Goal: Task Accomplishment & Management: Use online tool/utility

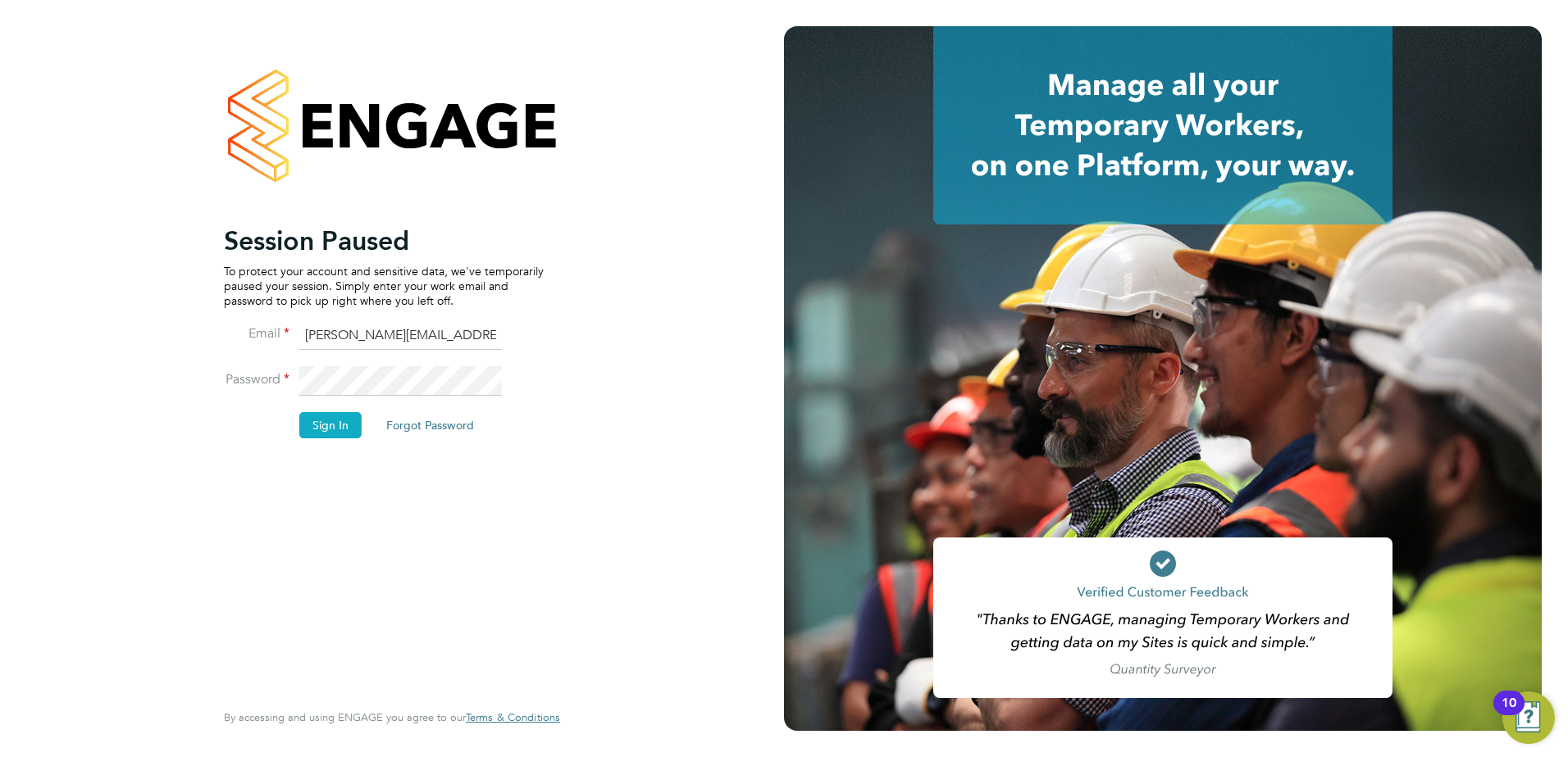
click at [342, 427] on button "Sign In" at bounding box center [331, 426] width 63 height 26
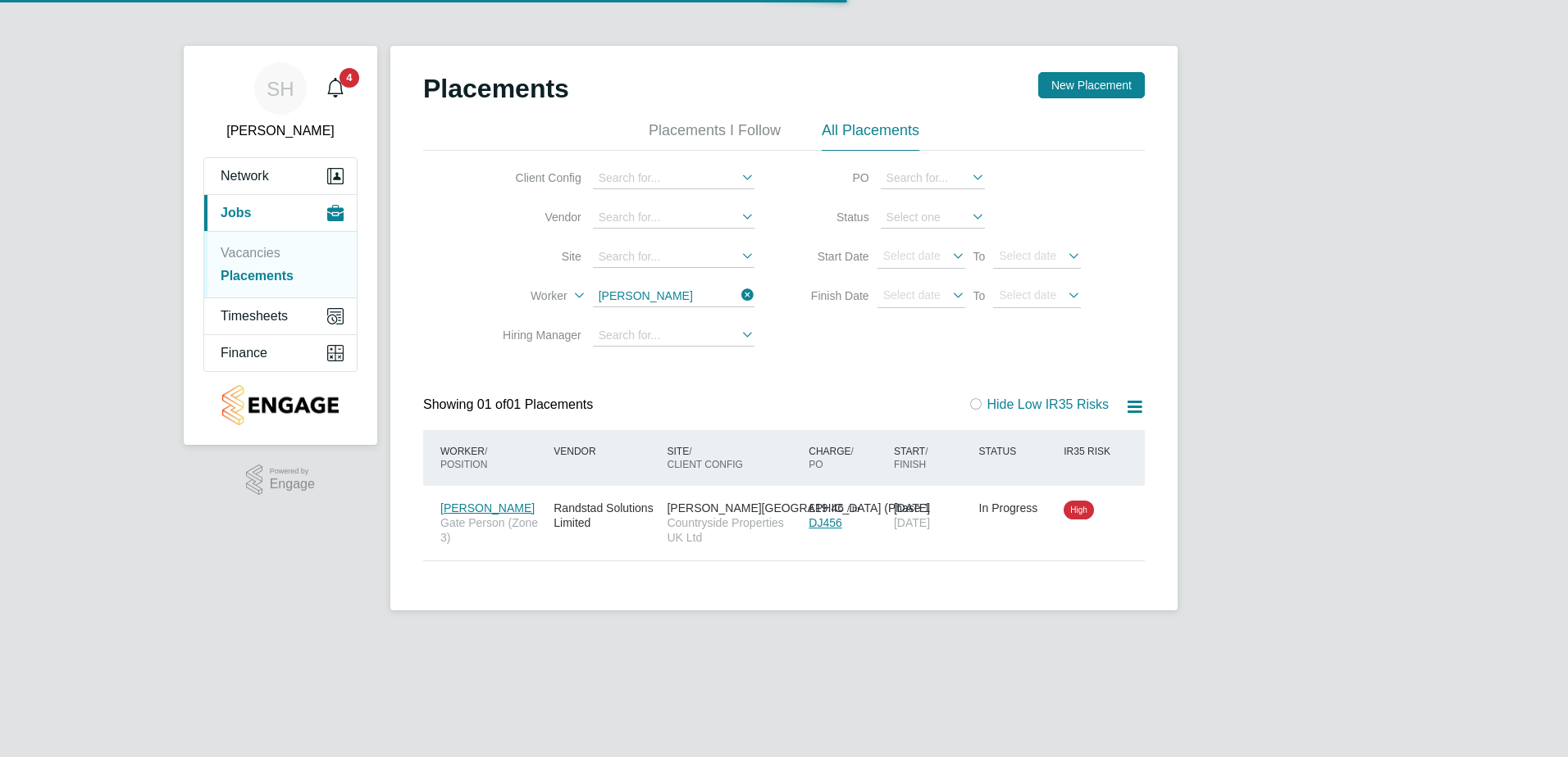
scroll to position [16, 77]
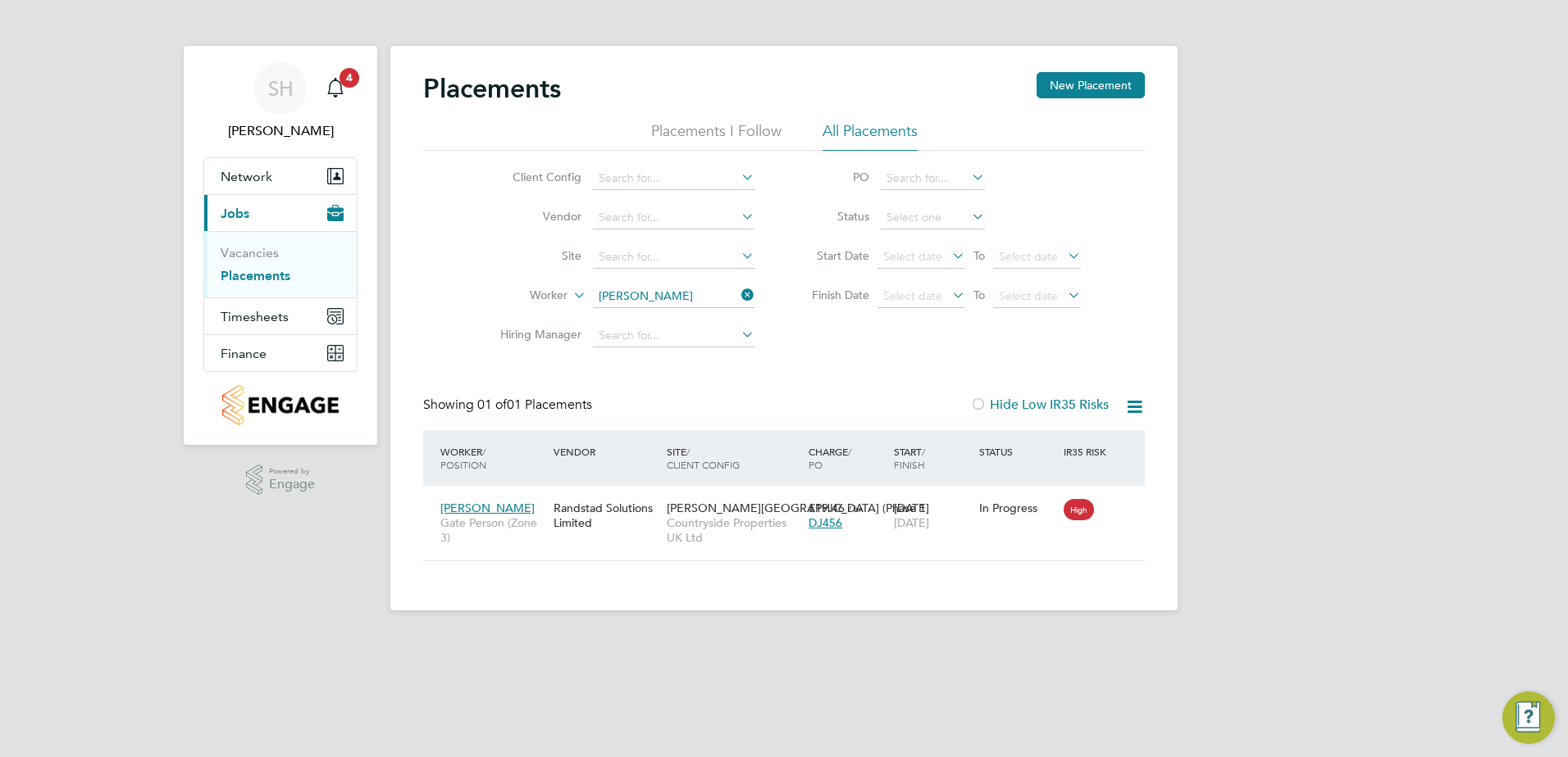
click at [738, 299] on icon at bounding box center [738, 295] width 0 height 23
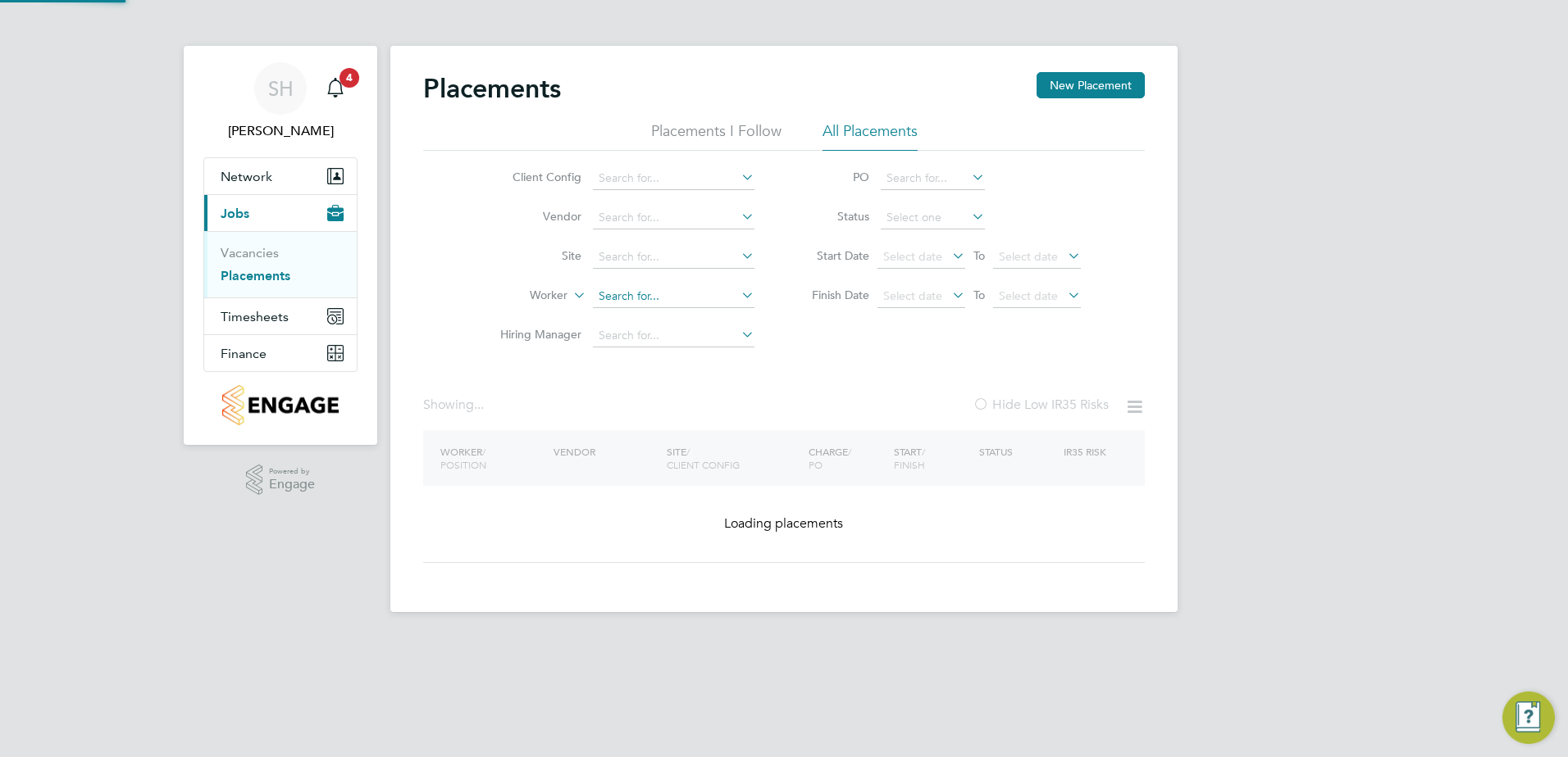
click at [689, 293] on input at bounding box center [674, 297] width 162 height 23
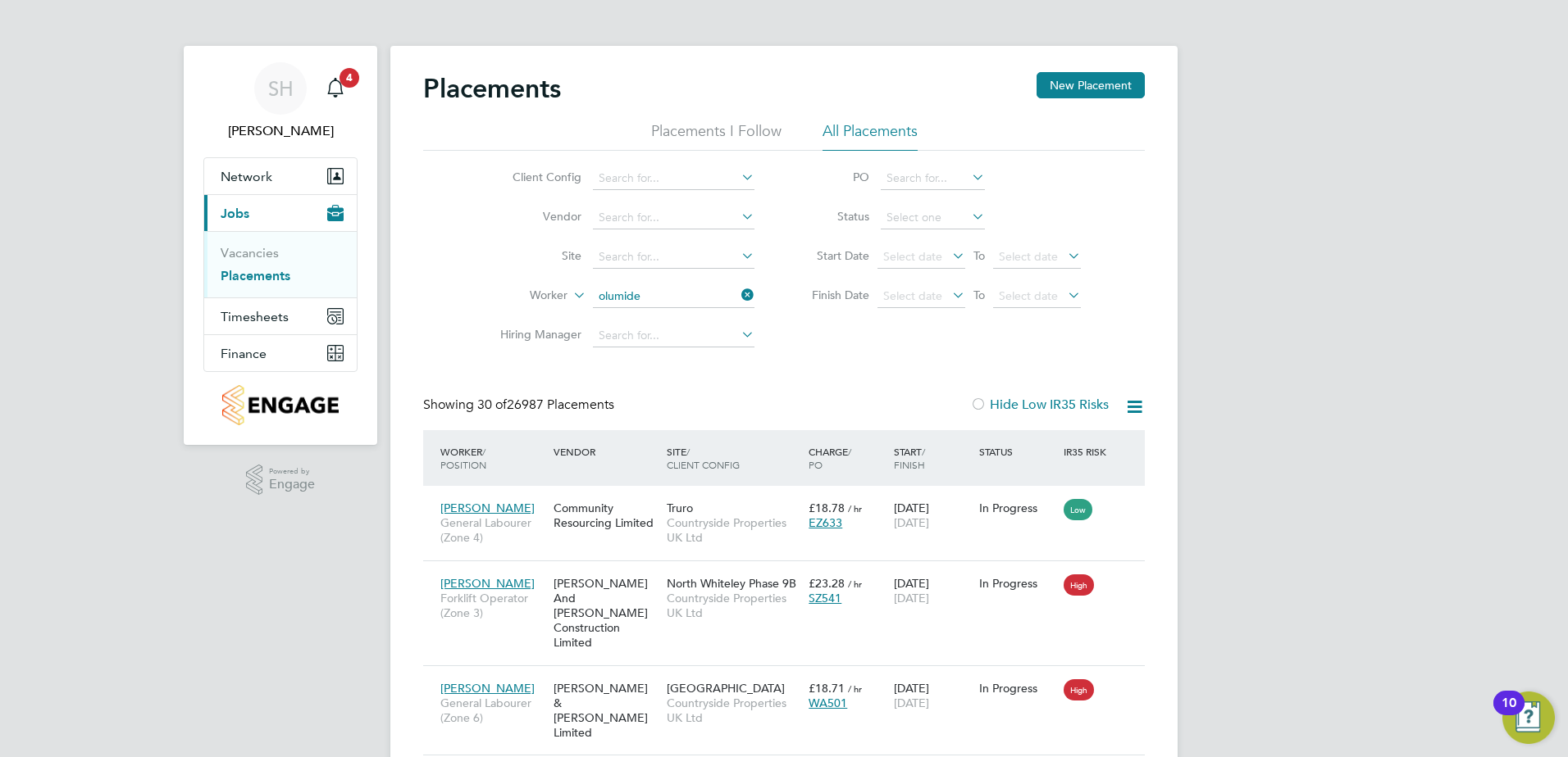
click at [663, 320] on li "[PERSON_NAME]" at bounding box center [674, 319] width 164 height 22
type input "[PERSON_NAME]"
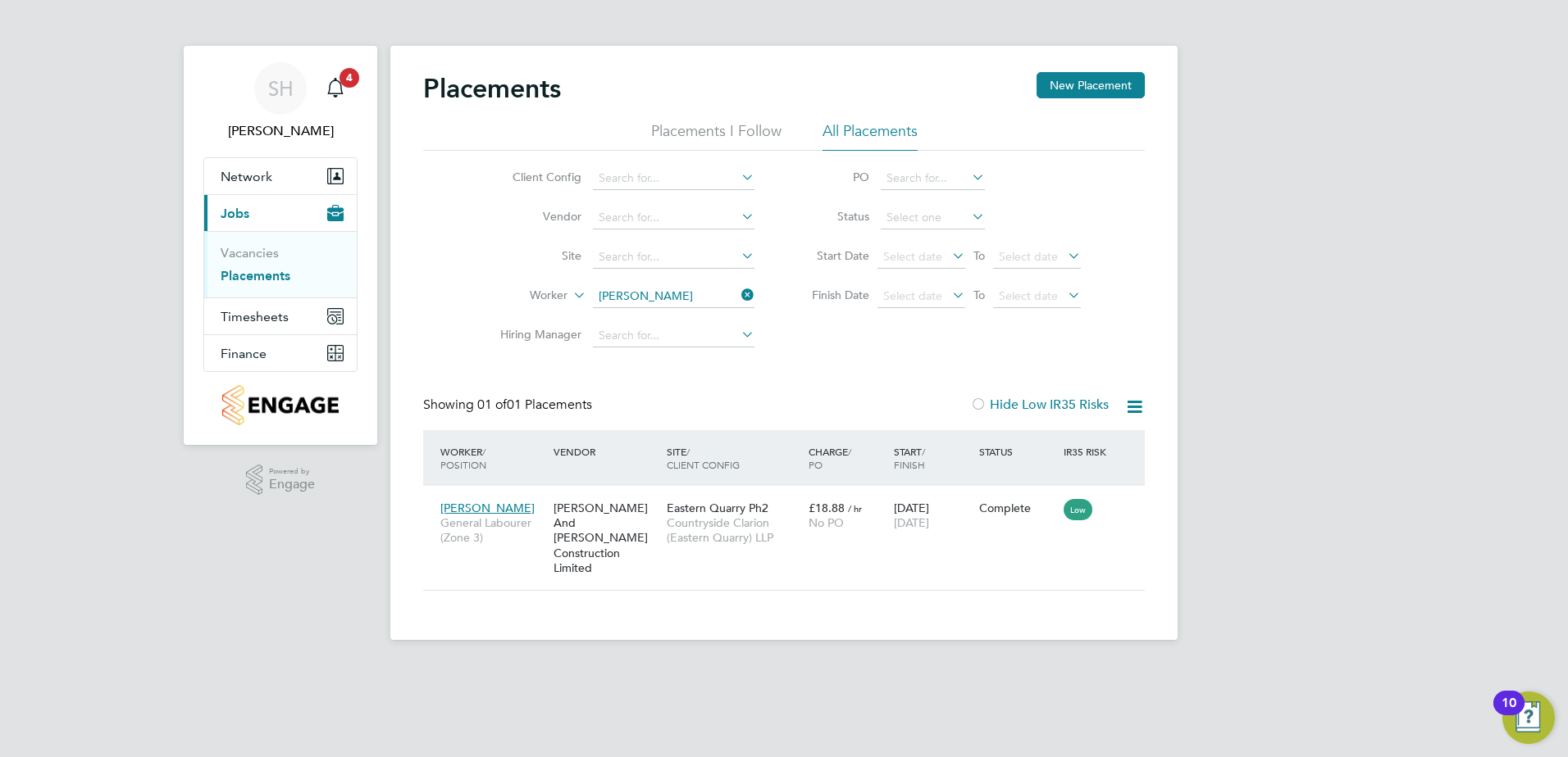
click at [738, 291] on icon at bounding box center [738, 295] width 0 height 23
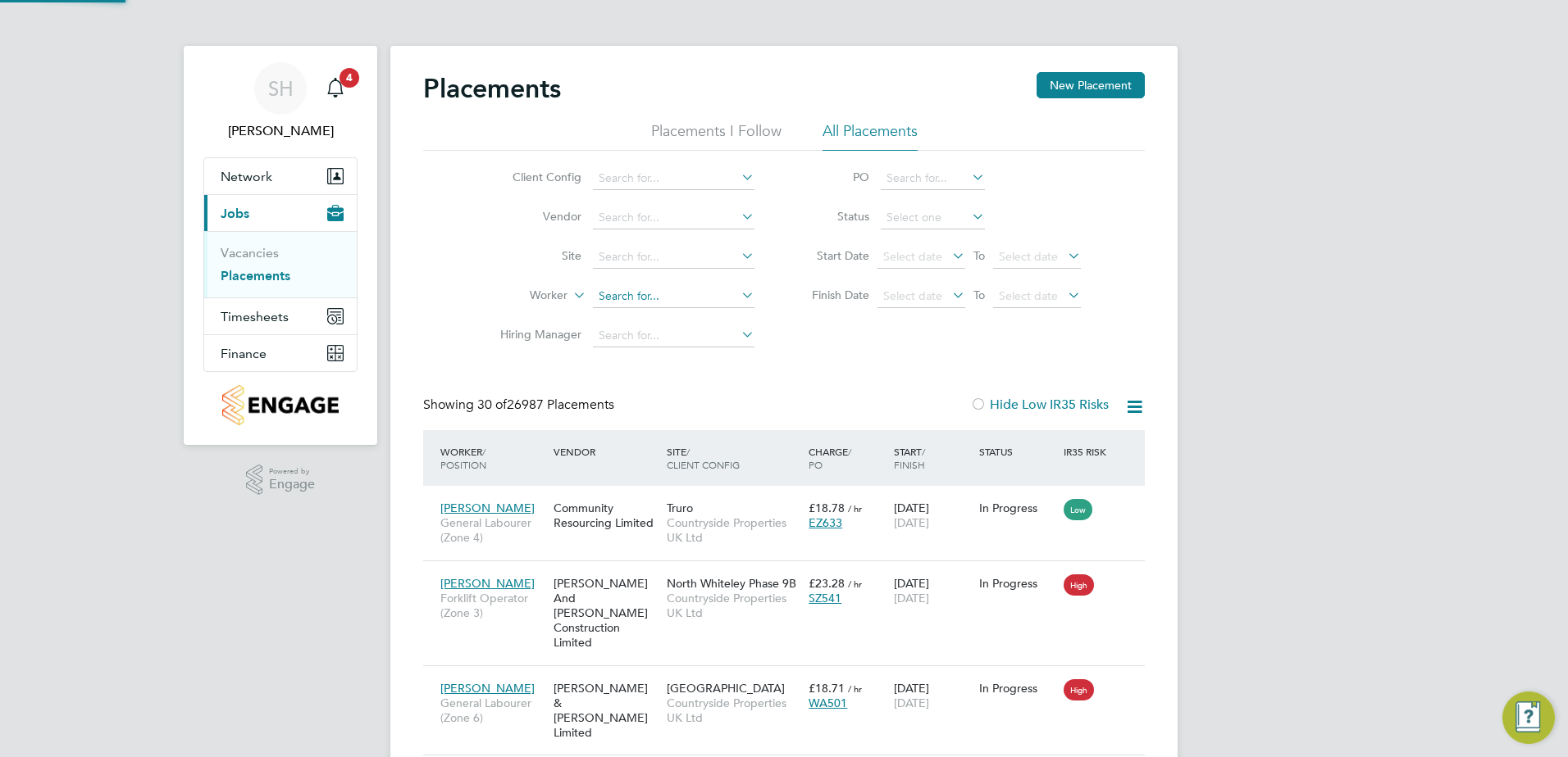
click at [658, 292] on input at bounding box center [674, 297] width 162 height 23
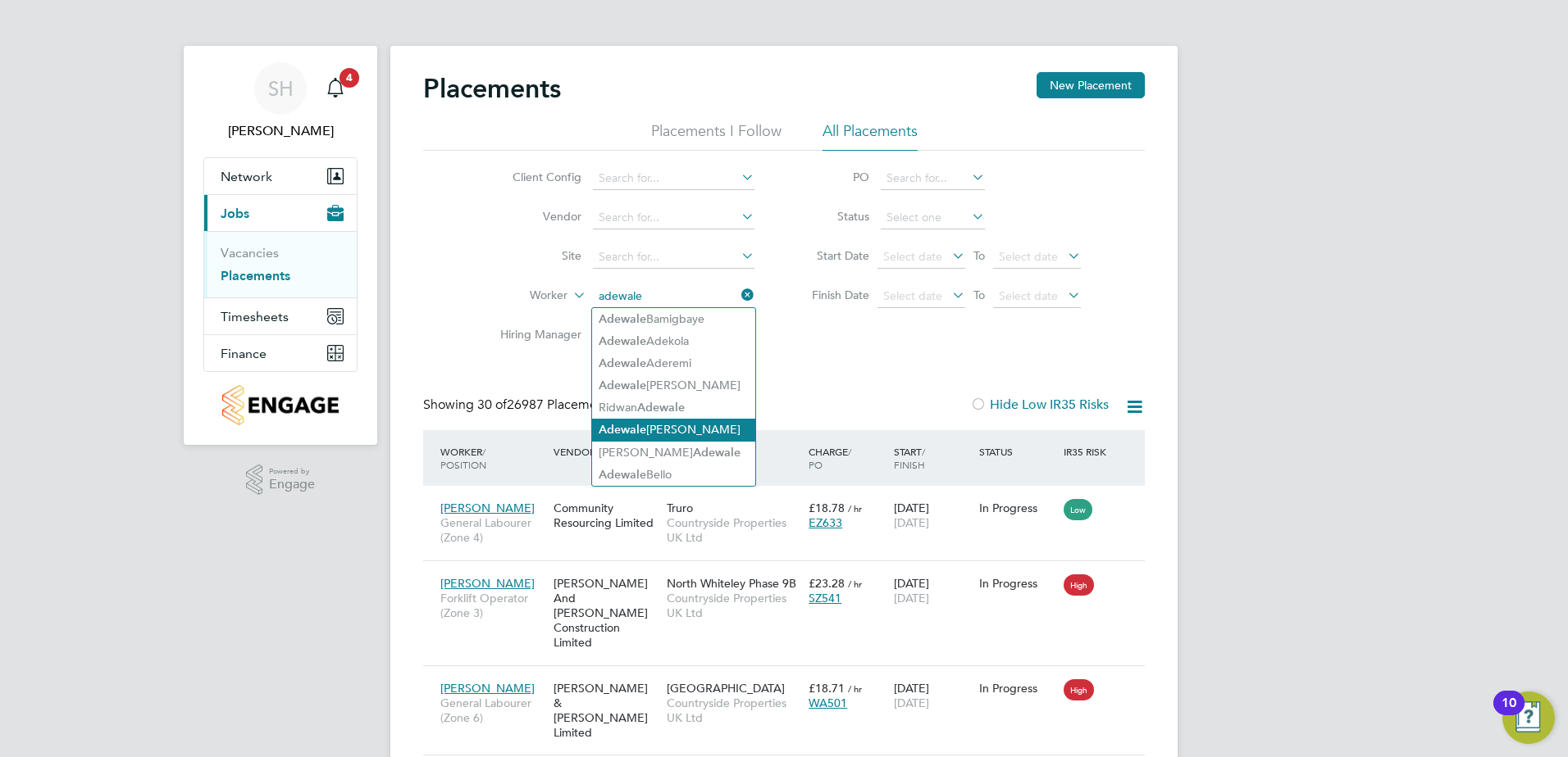
click at [685, 421] on li "[PERSON_NAME]" at bounding box center [674, 429] width 164 height 22
type input "[PERSON_NAME]"
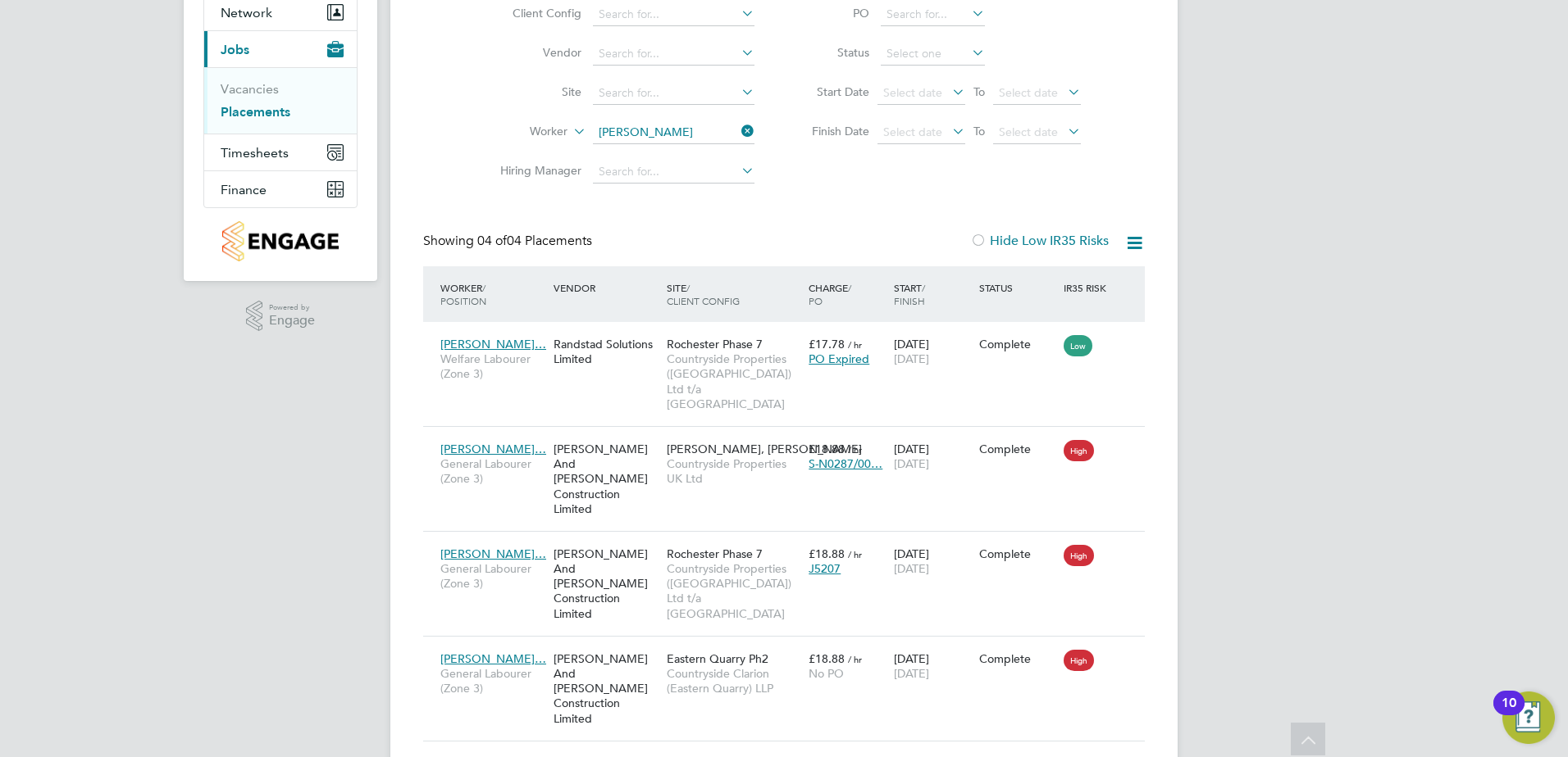
click at [738, 130] on icon at bounding box center [738, 131] width 0 height 23
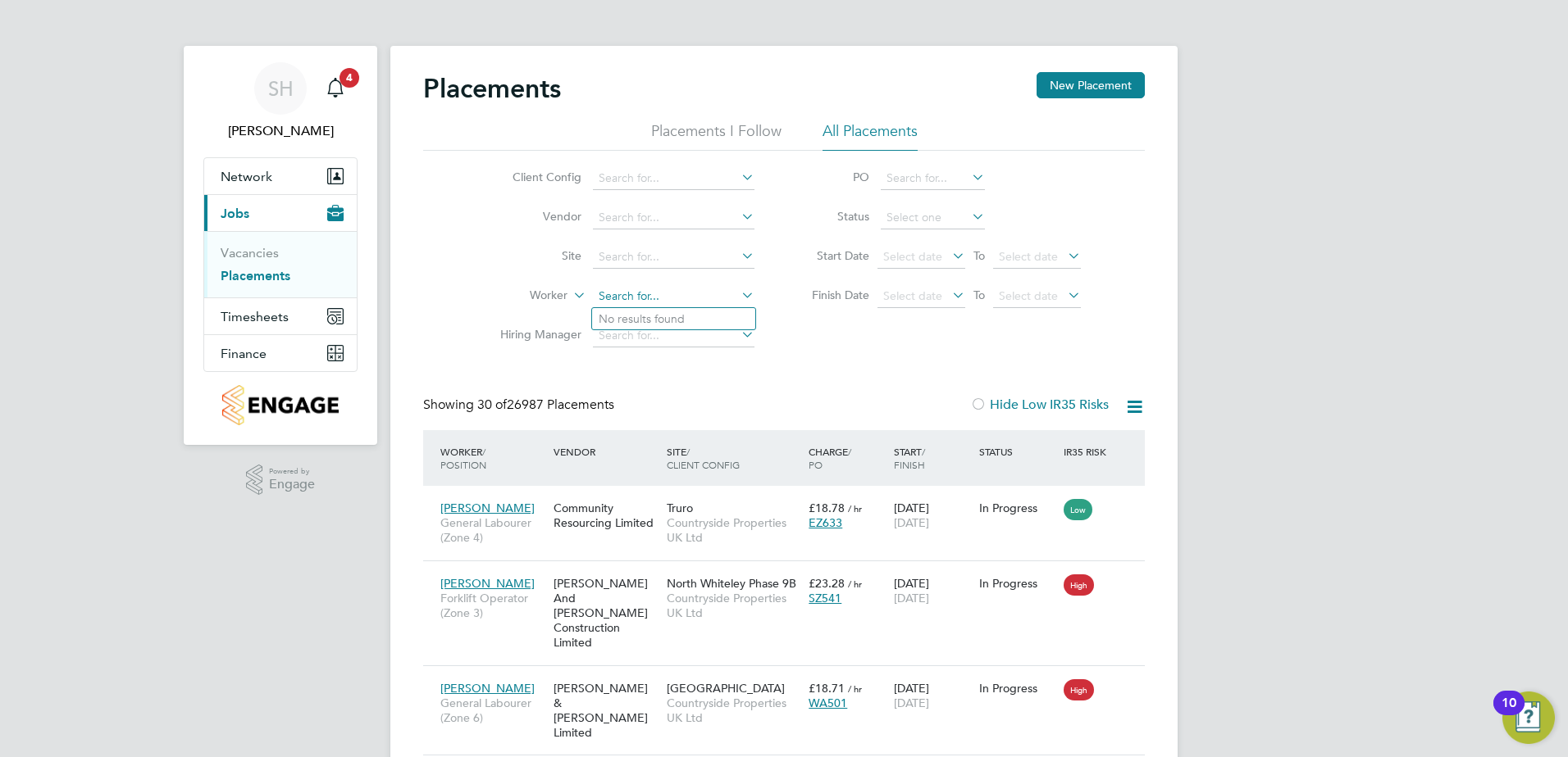
click at [620, 295] on input at bounding box center [674, 297] width 162 height 23
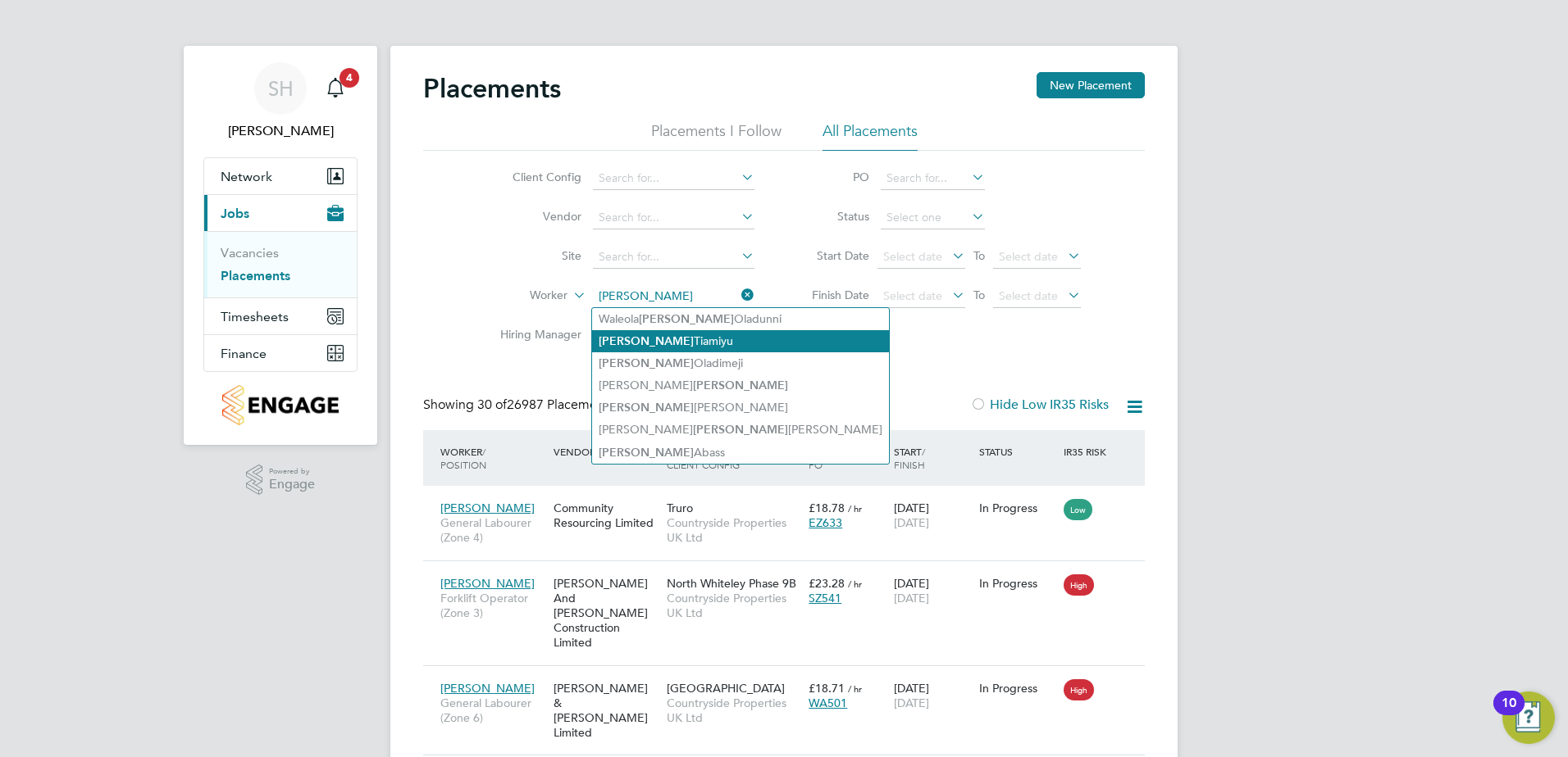
click at [618, 344] on b "[PERSON_NAME]" at bounding box center [646, 341] width 95 height 14
type input "[PERSON_NAME]"
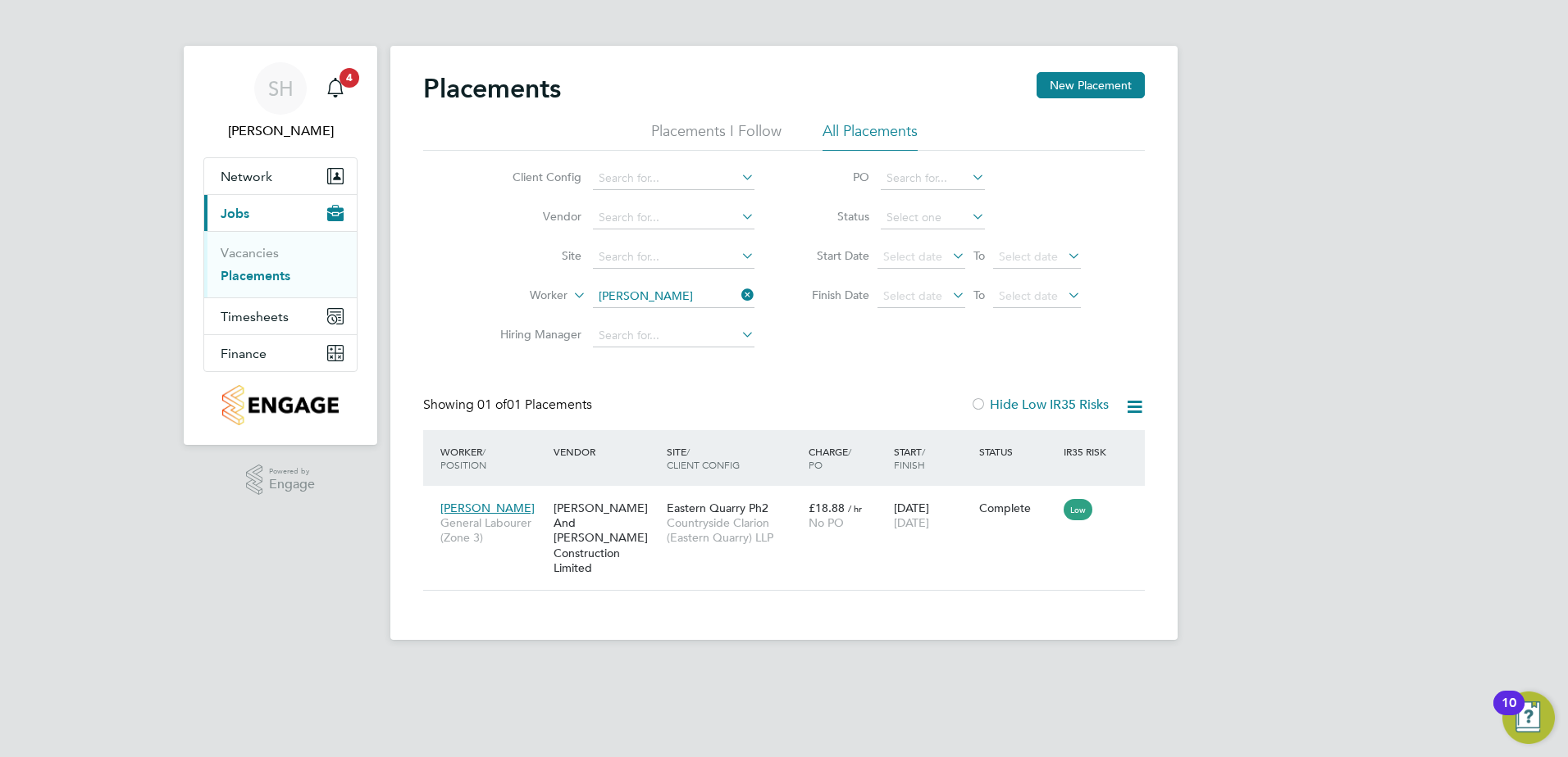
click at [738, 297] on icon at bounding box center [738, 295] width 0 height 23
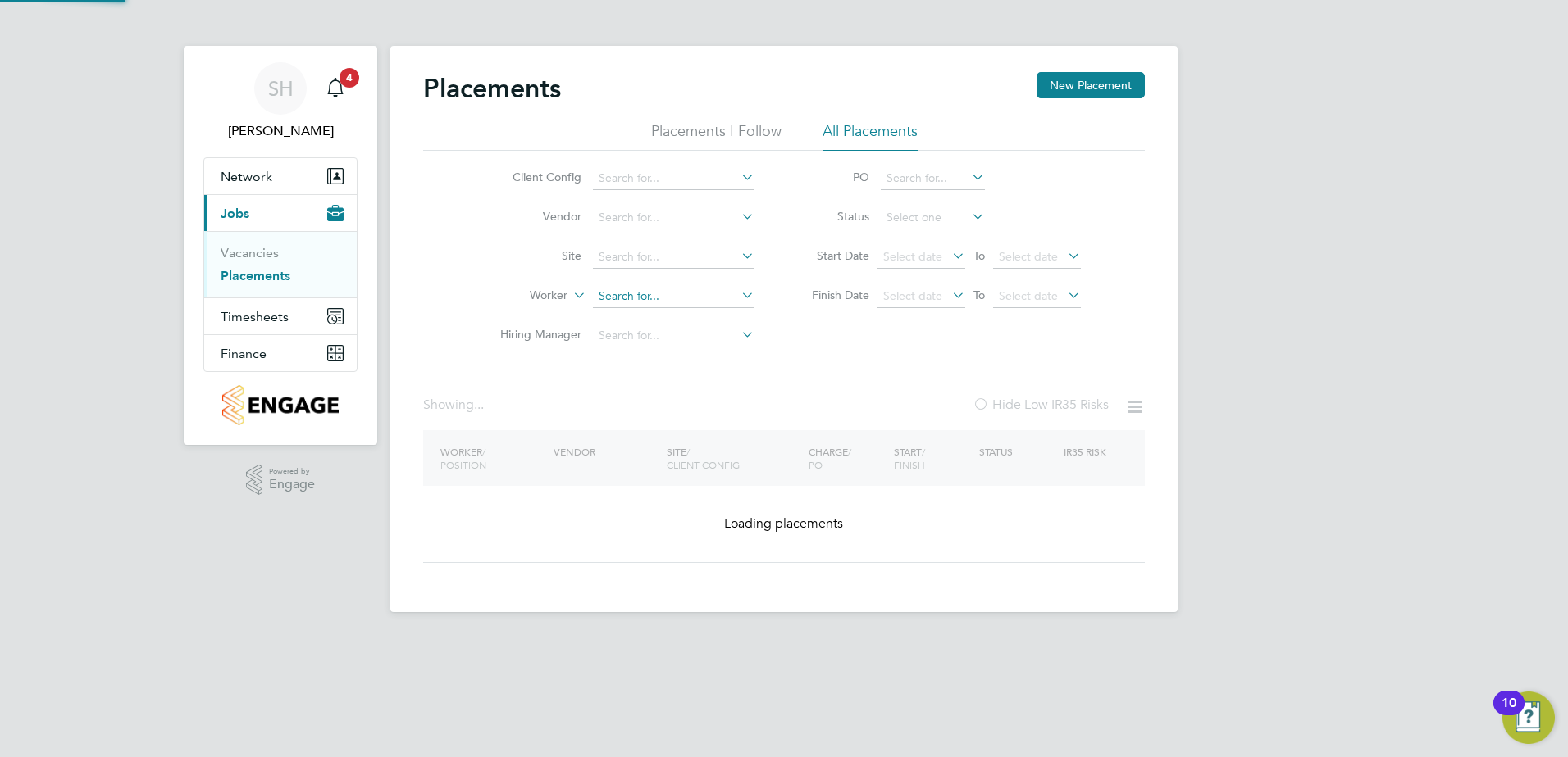
click at [656, 292] on input at bounding box center [674, 297] width 162 height 23
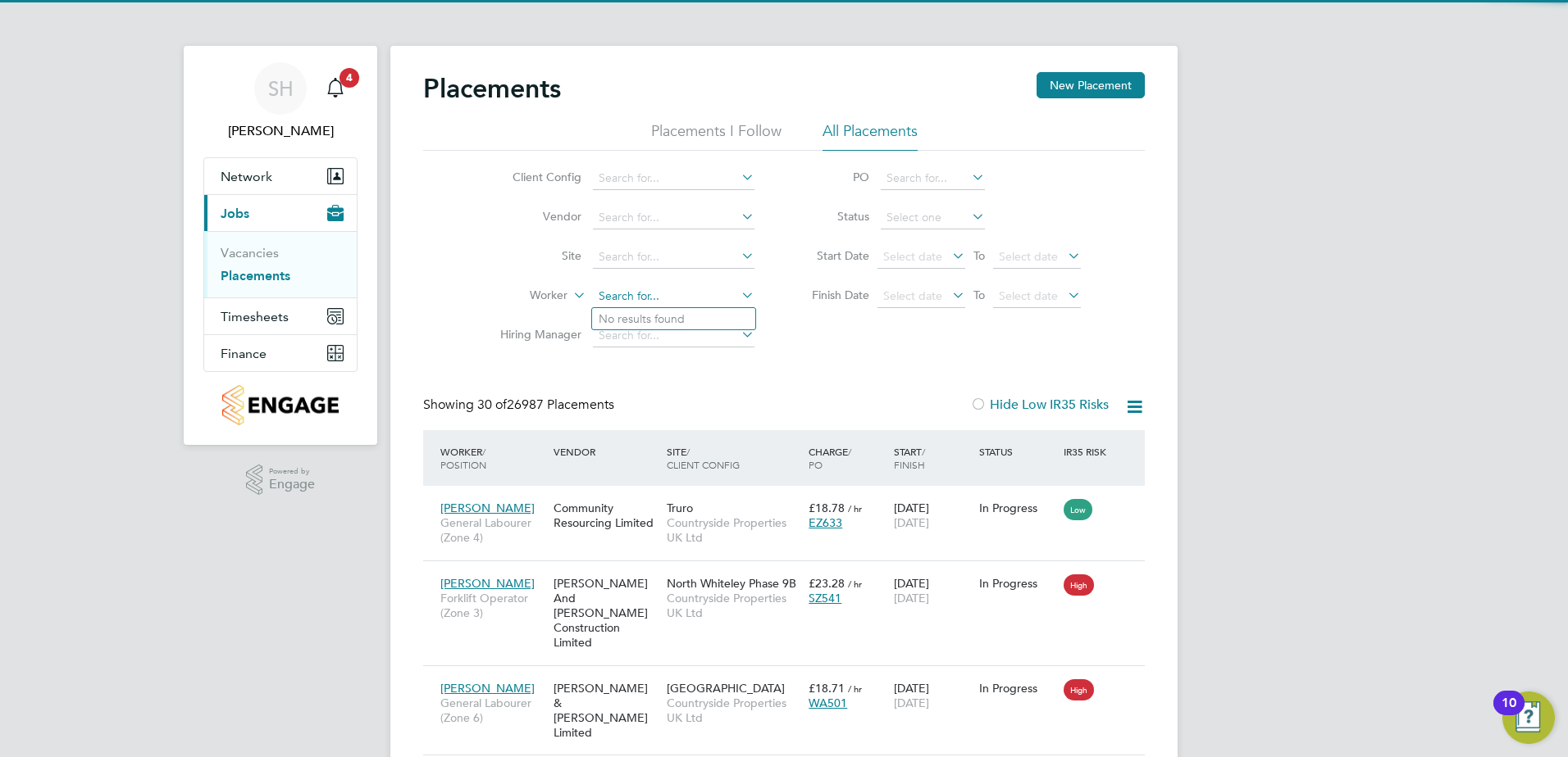
scroll to position [62, 142]
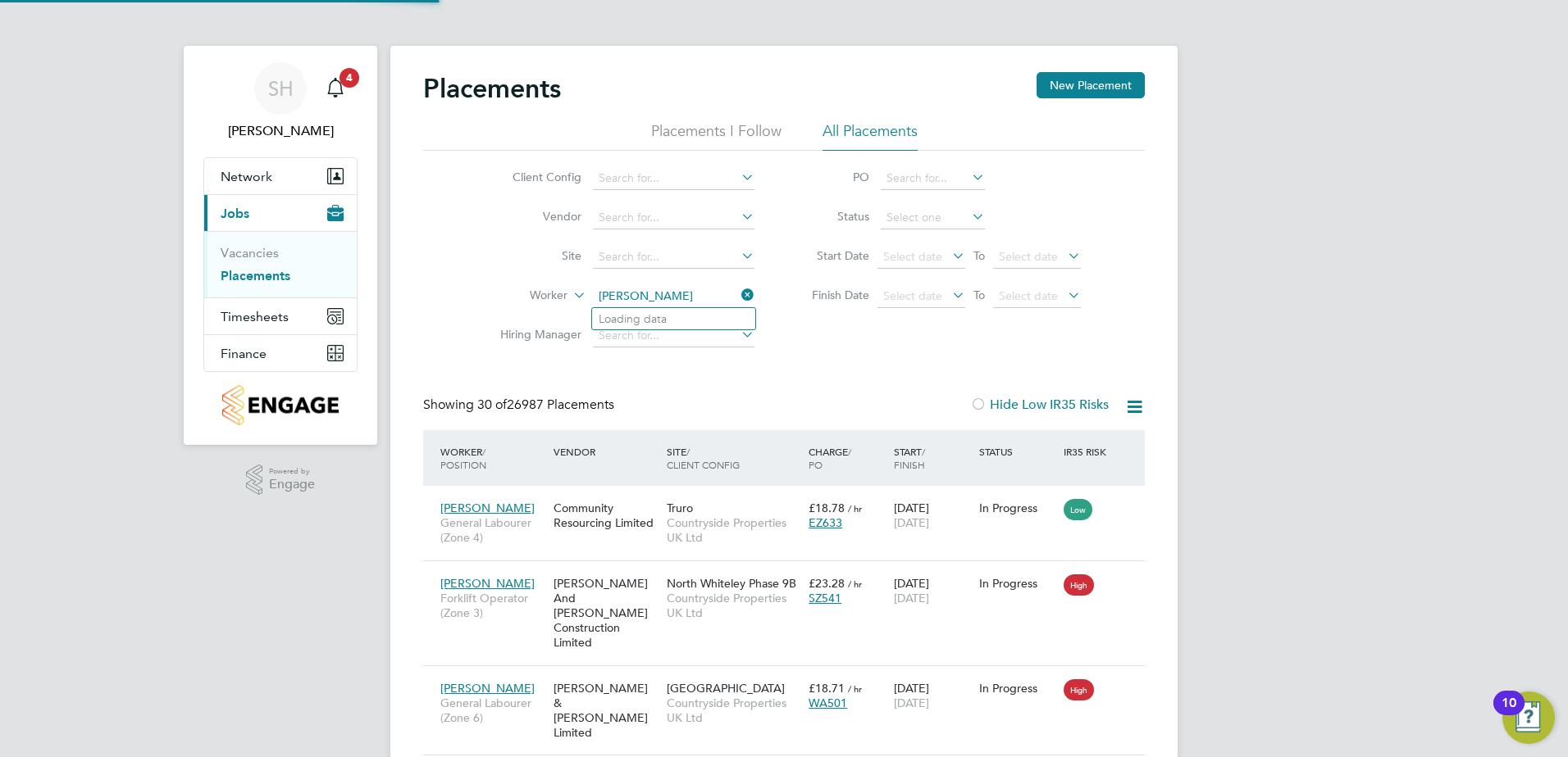
type input "[PERSON_NAME]"
click at [652, 299] on input at bounding box center [674, 297] width 162 height 23
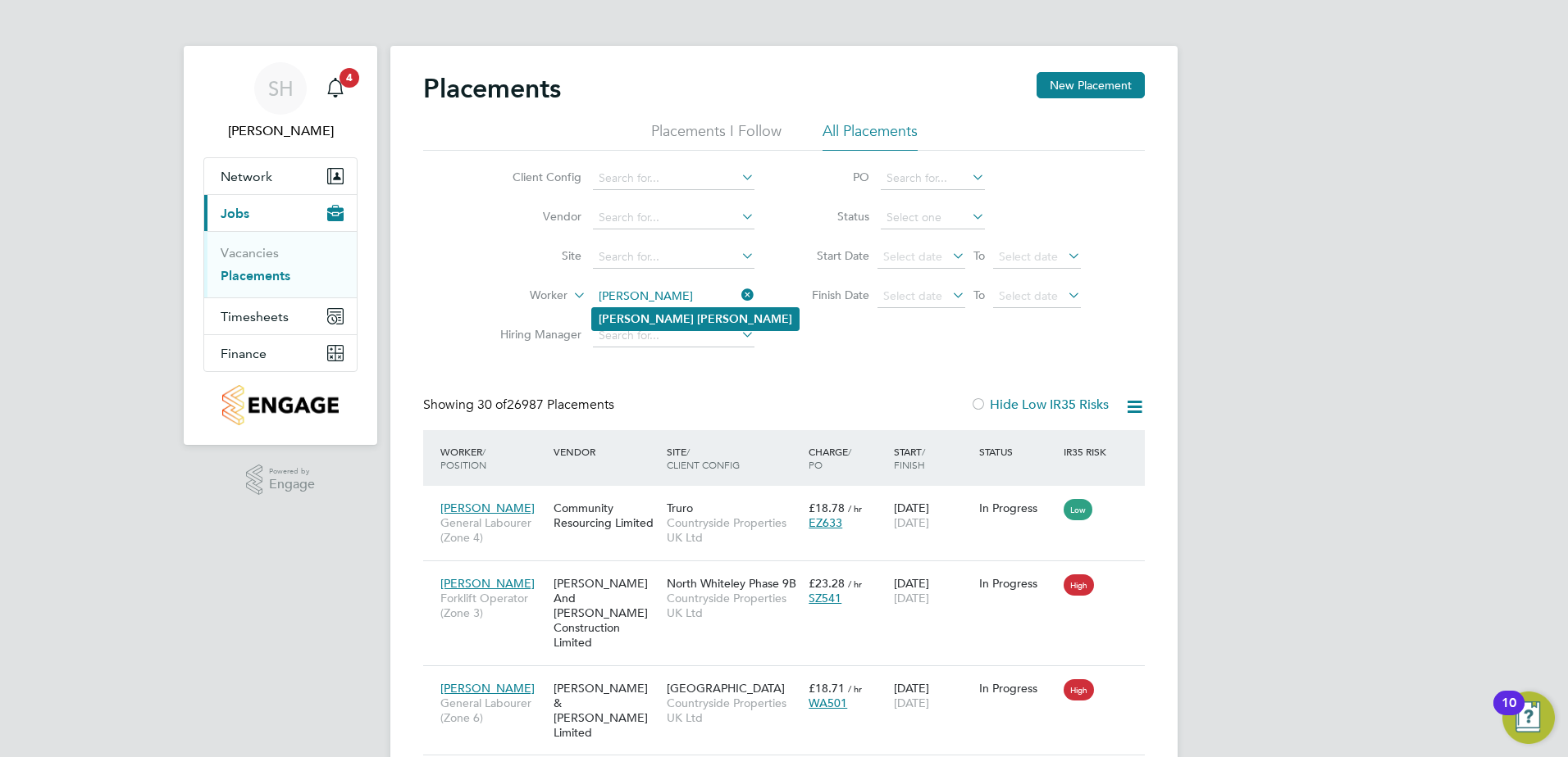
click at [697, 316] on b "[PERSON_NAME]" at bounding box center [745, 319] width 95 height 14
type input "[PERSON_NAME]"
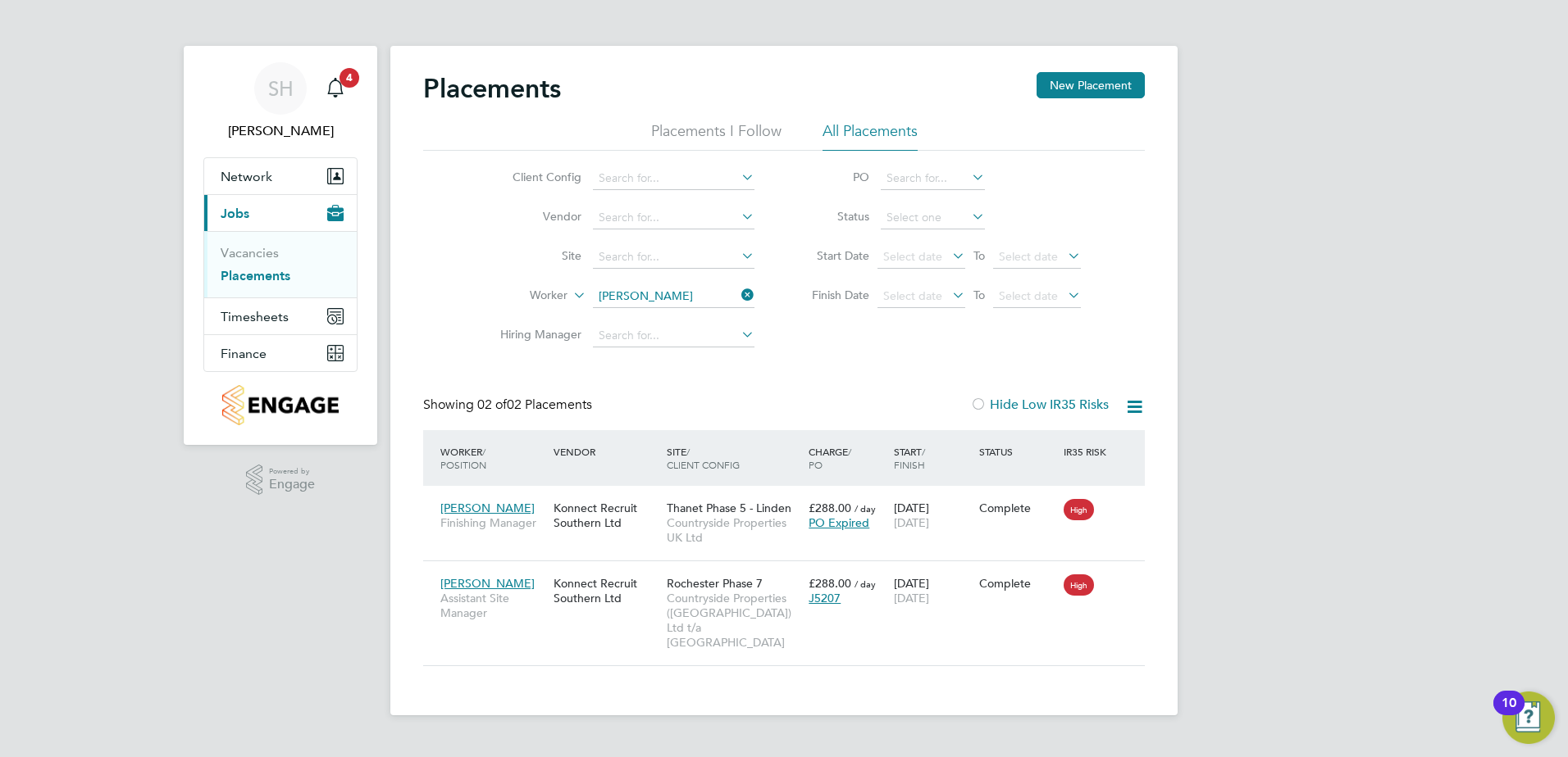
click at [738, 294] on icon at bounding box center [738, 295] width 0 height 23
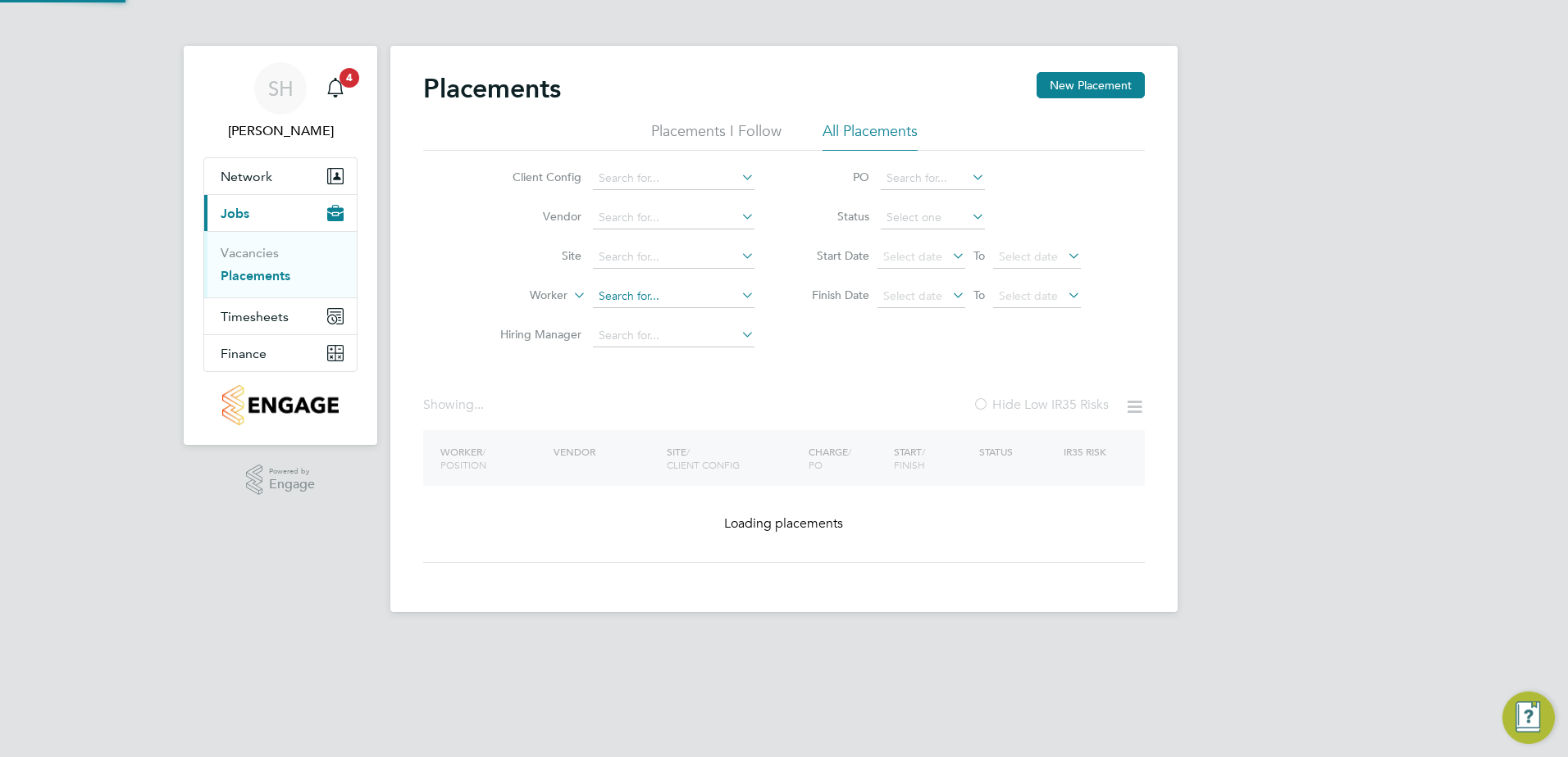
click at [652, 295] on input at bounding box center [674, 297] width 162 height 23
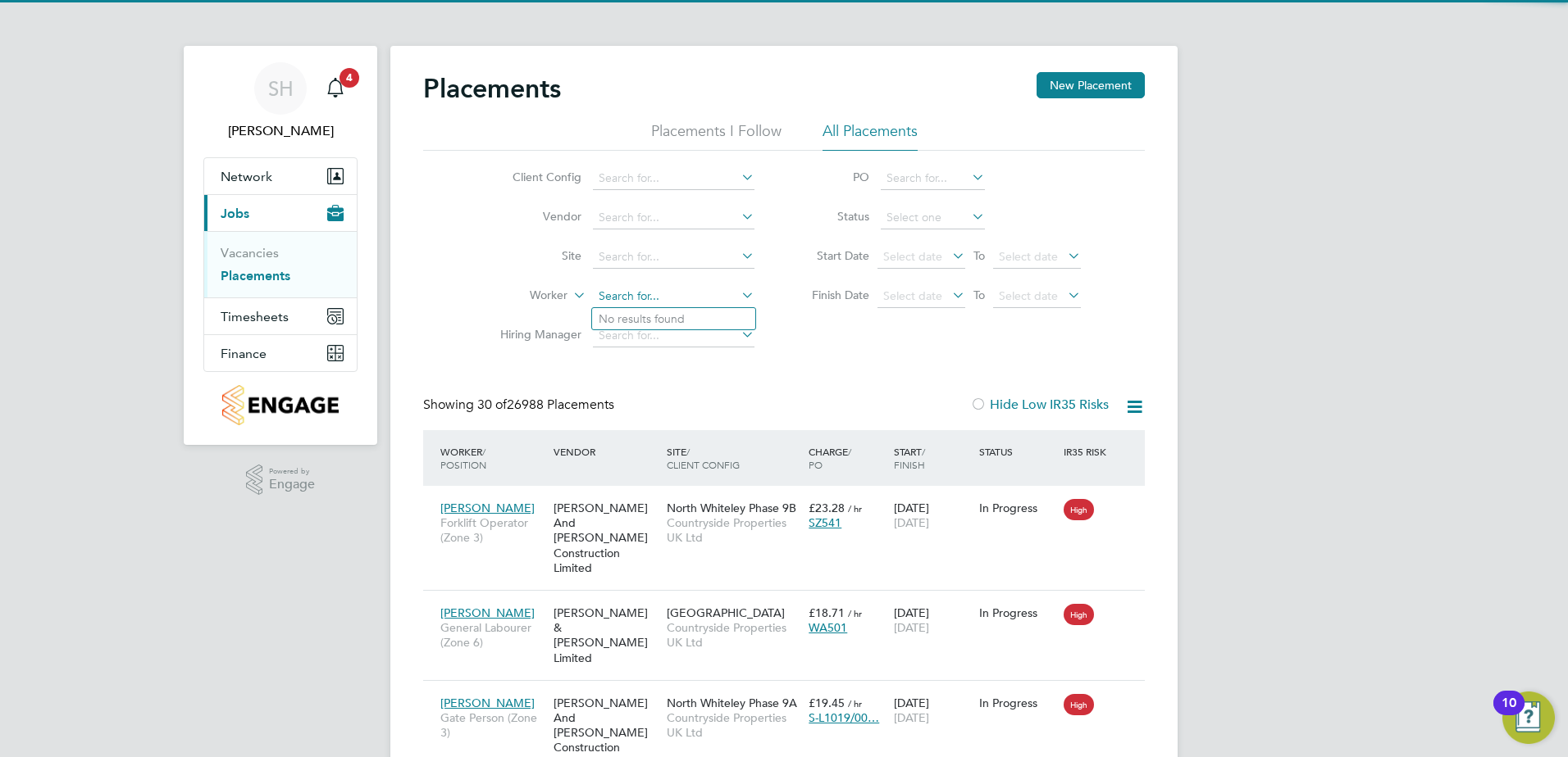
scroll to position [62, 142]
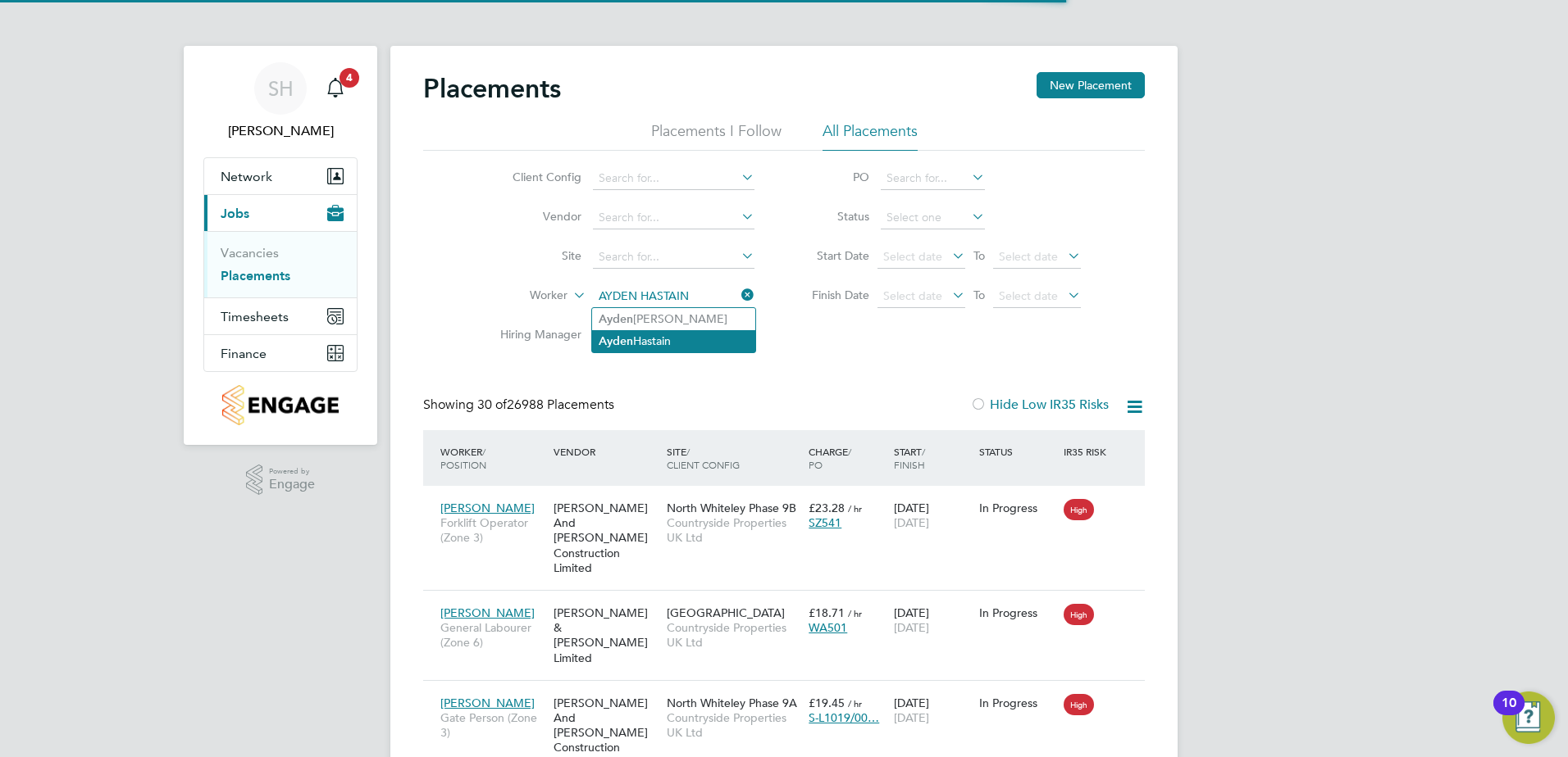
click at [665, 339] on li "Ayden Hastain" at bounding box center [674, 341] width 164 height 22
type input "Ayden Hastain"
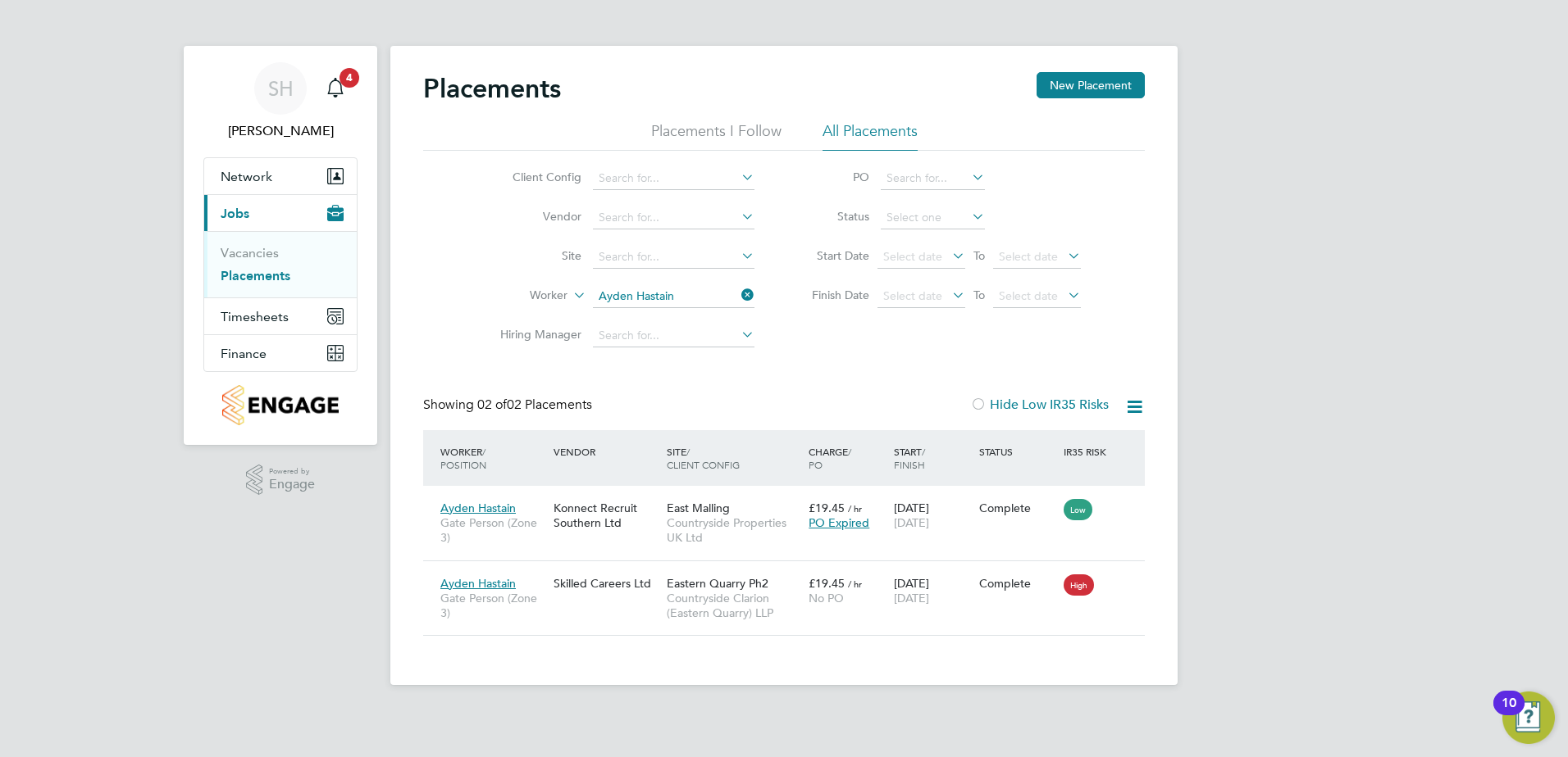
click at [738, 291] on icon at bounding box center [738, 295] width 0 height 23
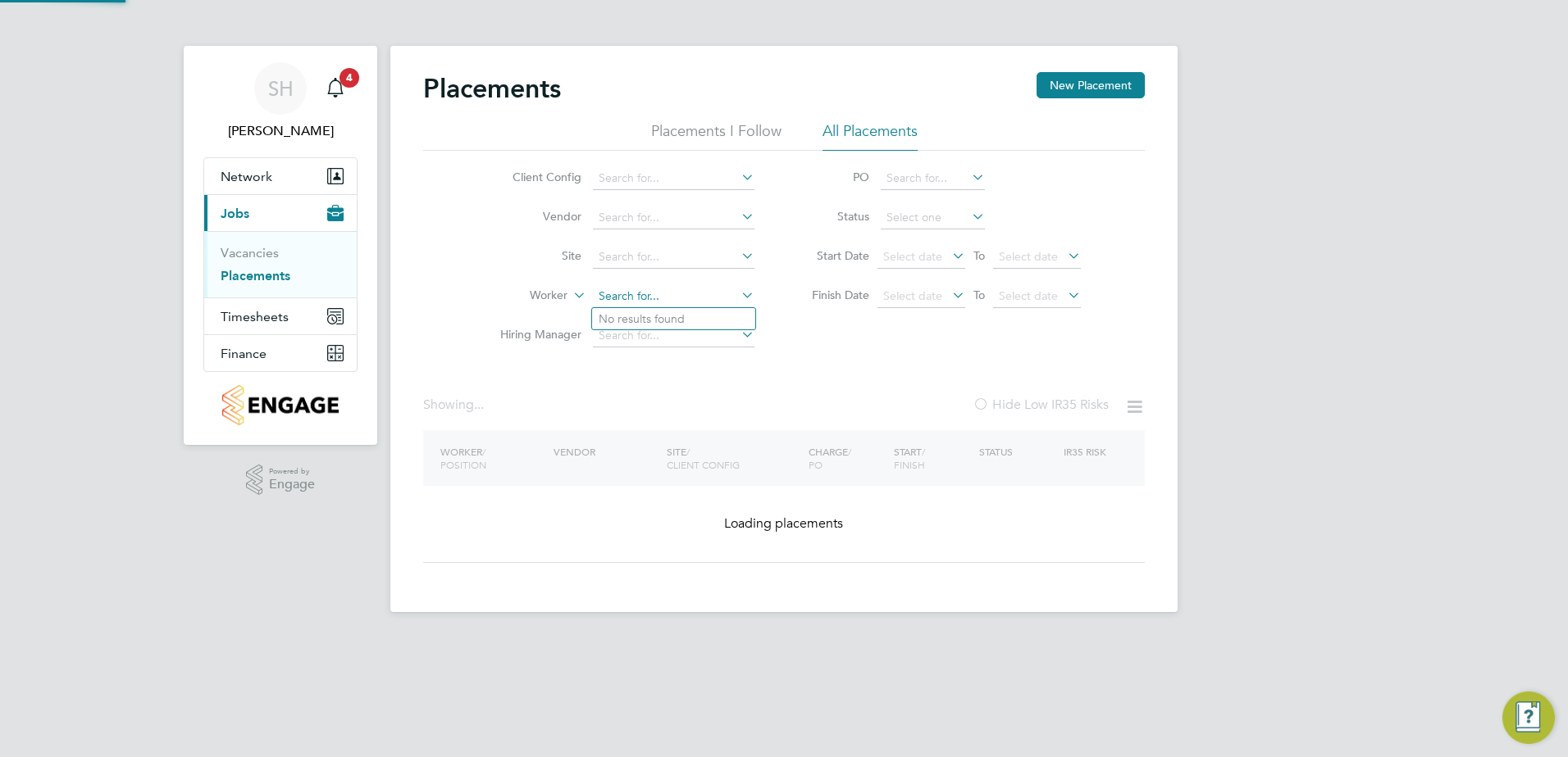
click at [673, 296] on input at bounding box center [674, 297] width 162 height 23
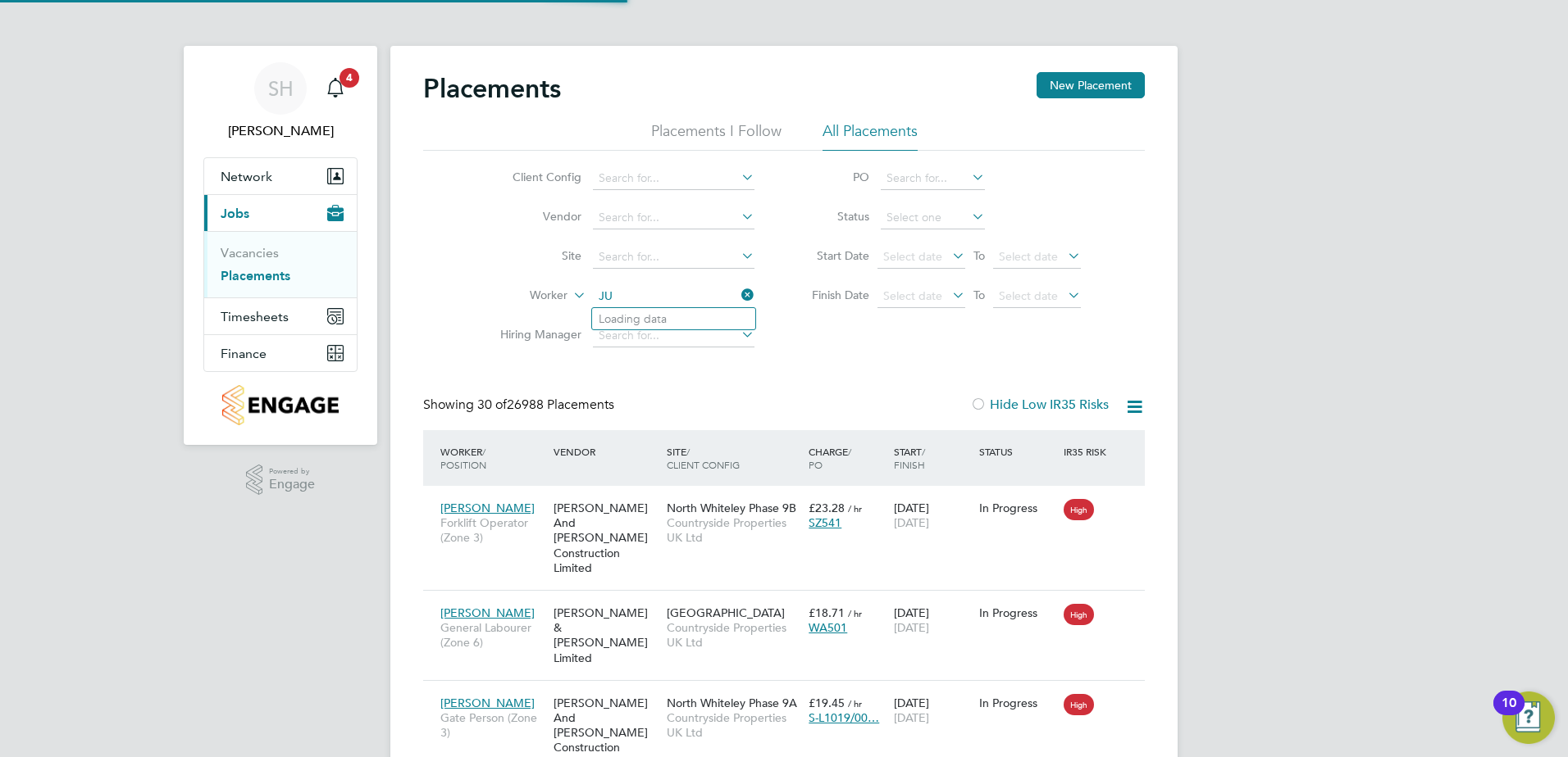
type input "J"
type input "[PERSON_NAME]"
click at [738, 299] on icon at bounding box center [738, 295] width 0 height 23
click at [648, 300] on input at bounding box center [674, 297] width 162 height 23
type input "[PERSON_NAME]"
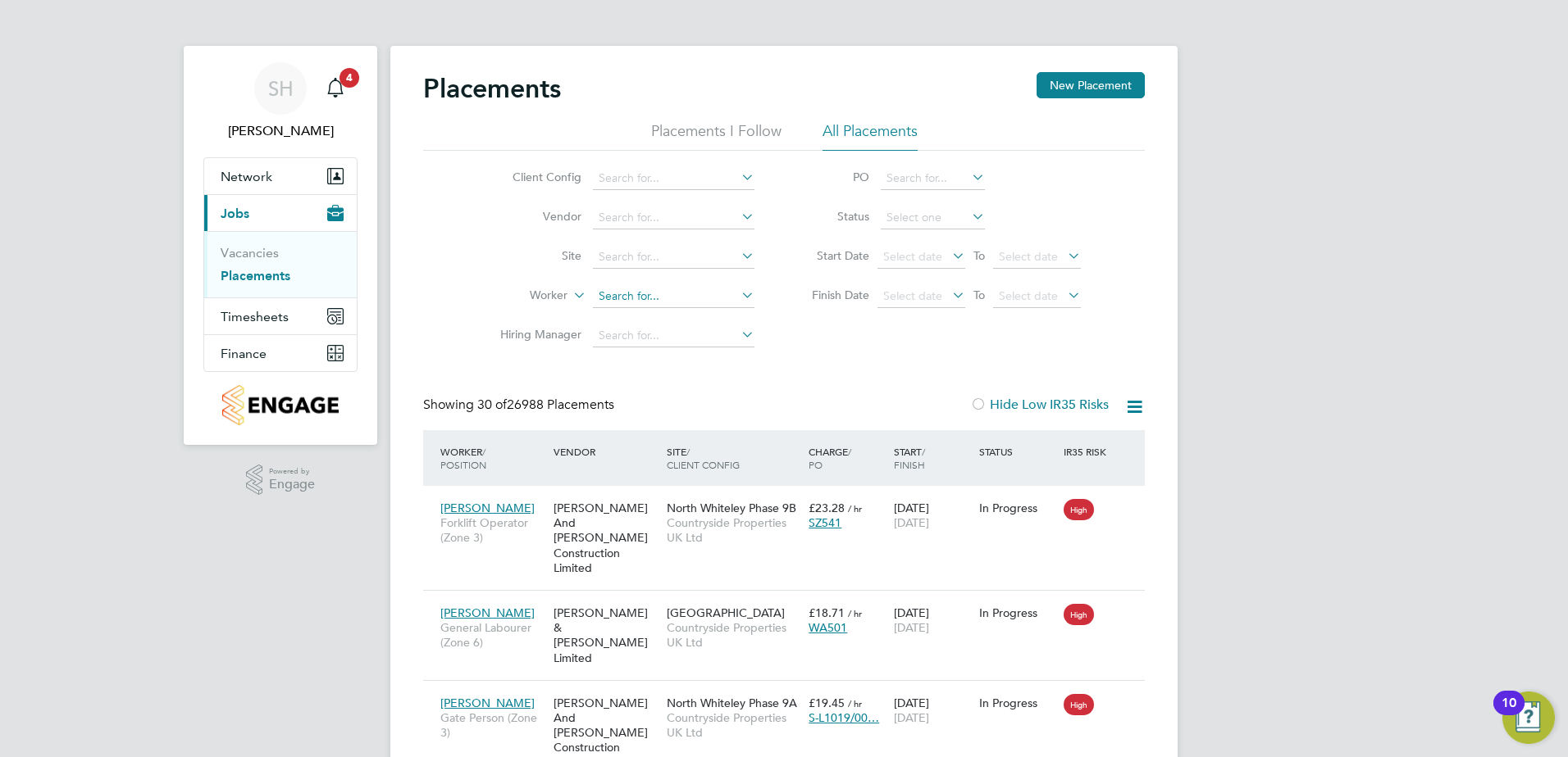
click at [634, 287] on input at bounding box center [674, 297] width 162 height 23
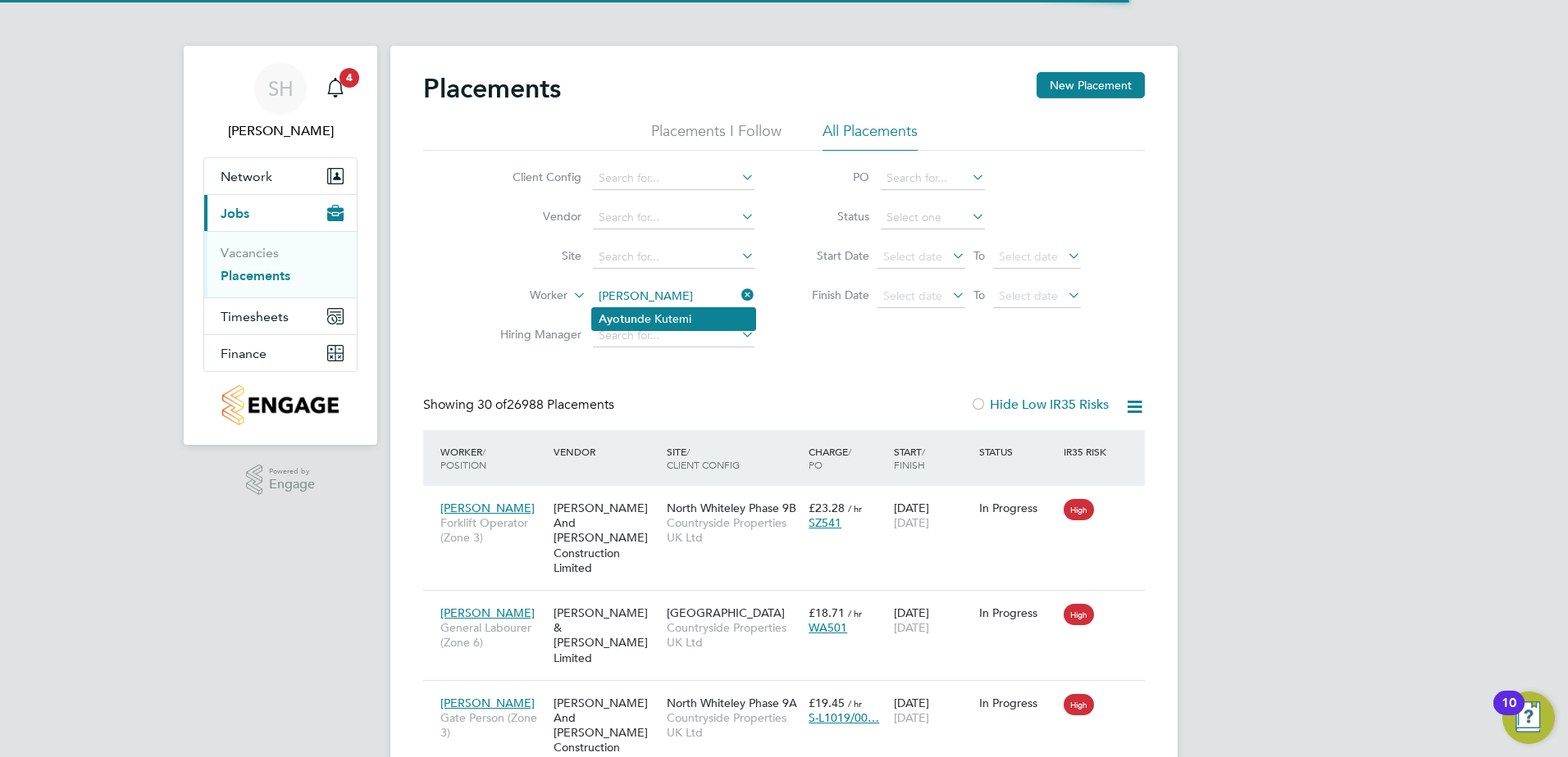
click at [641, 318] on li "Ayotun de Kutemi" at bounding box center [674, 319] width 164 height 22
type input "[PERSON_NAME]"
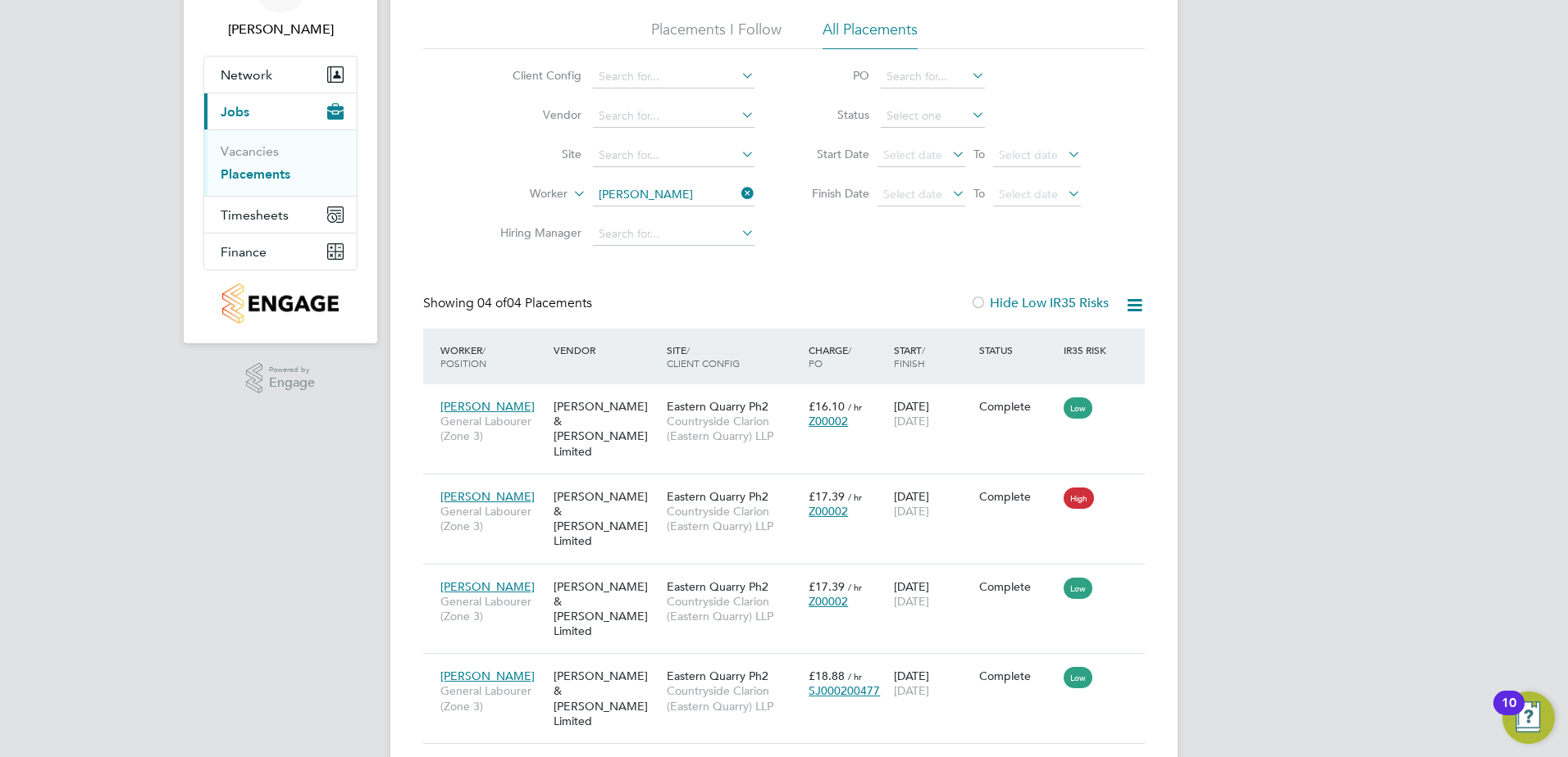
scroll to position [104, 0]
click at [738, 186] on icon at bounding box center [738, 191] width 0 height 23
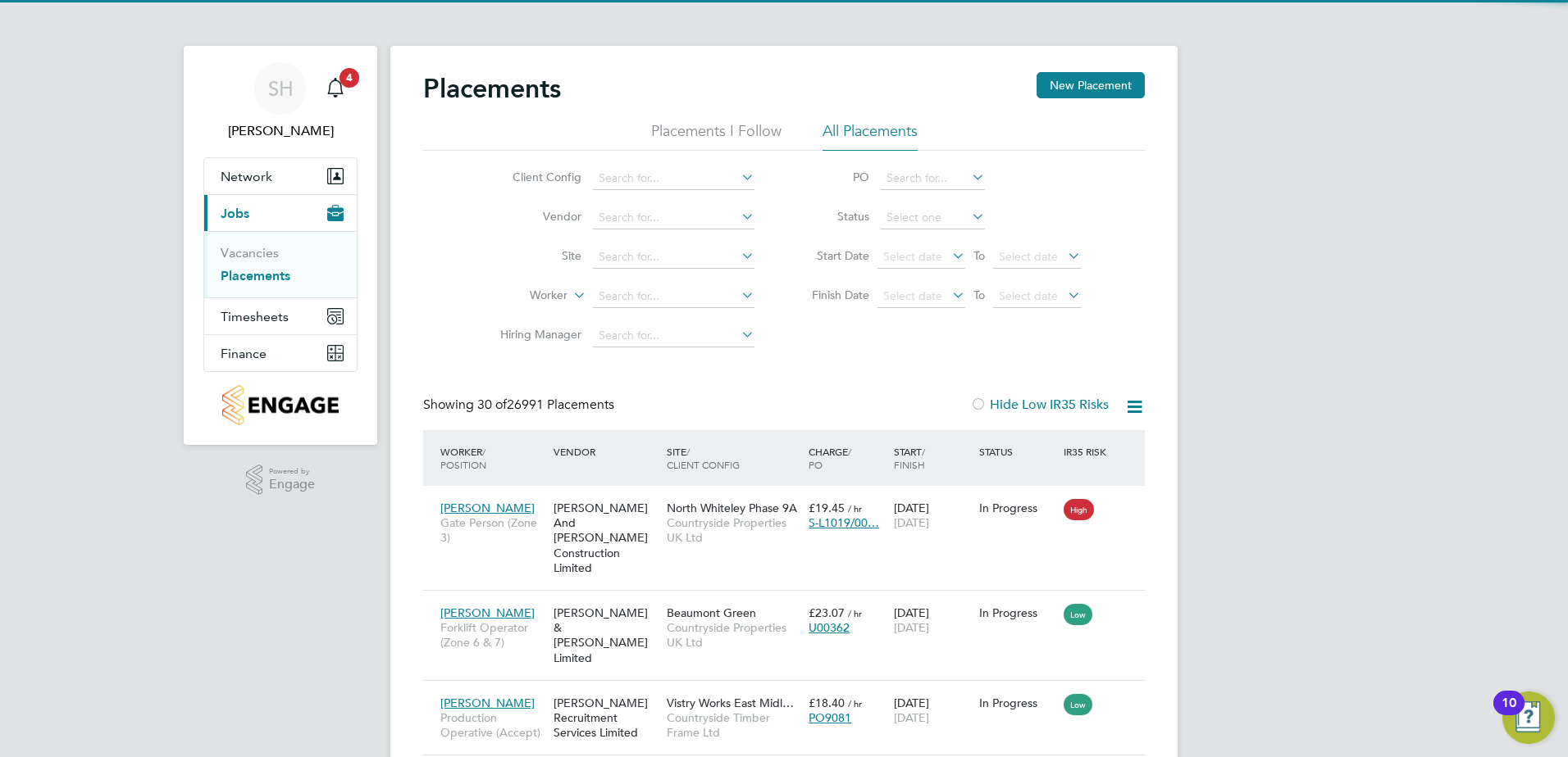
scroll to position [62, 142]
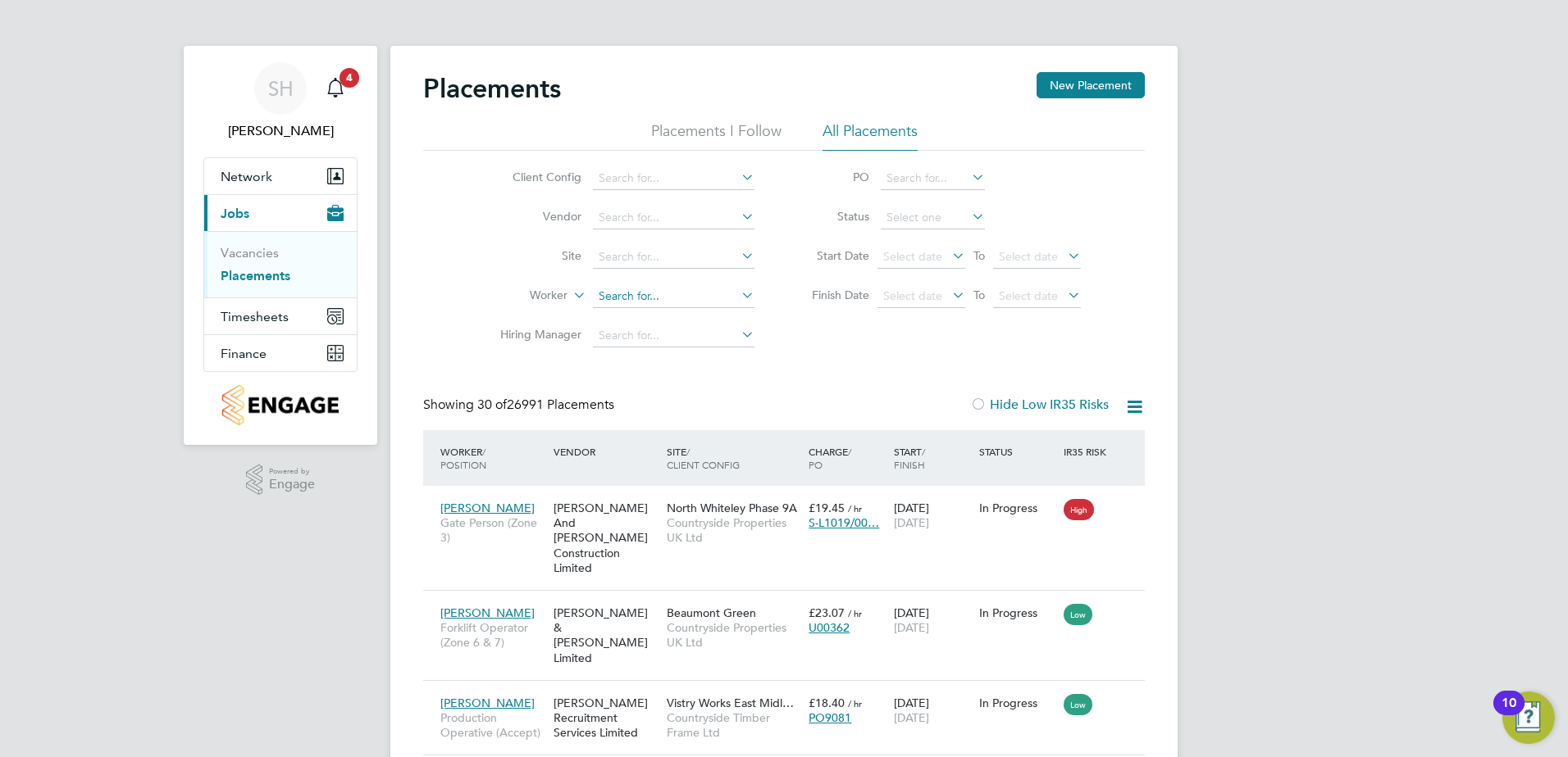
click at [626, 295] on input at bounding box center [674, 297] width 162 height 23
click at [641, 314] on b "[PERSON_NAME]" at bounding box center [646, 319] width 95 height 14
type input "[PERSON_NAME]"
